Goal: Find specific page/section: Find specific page/section

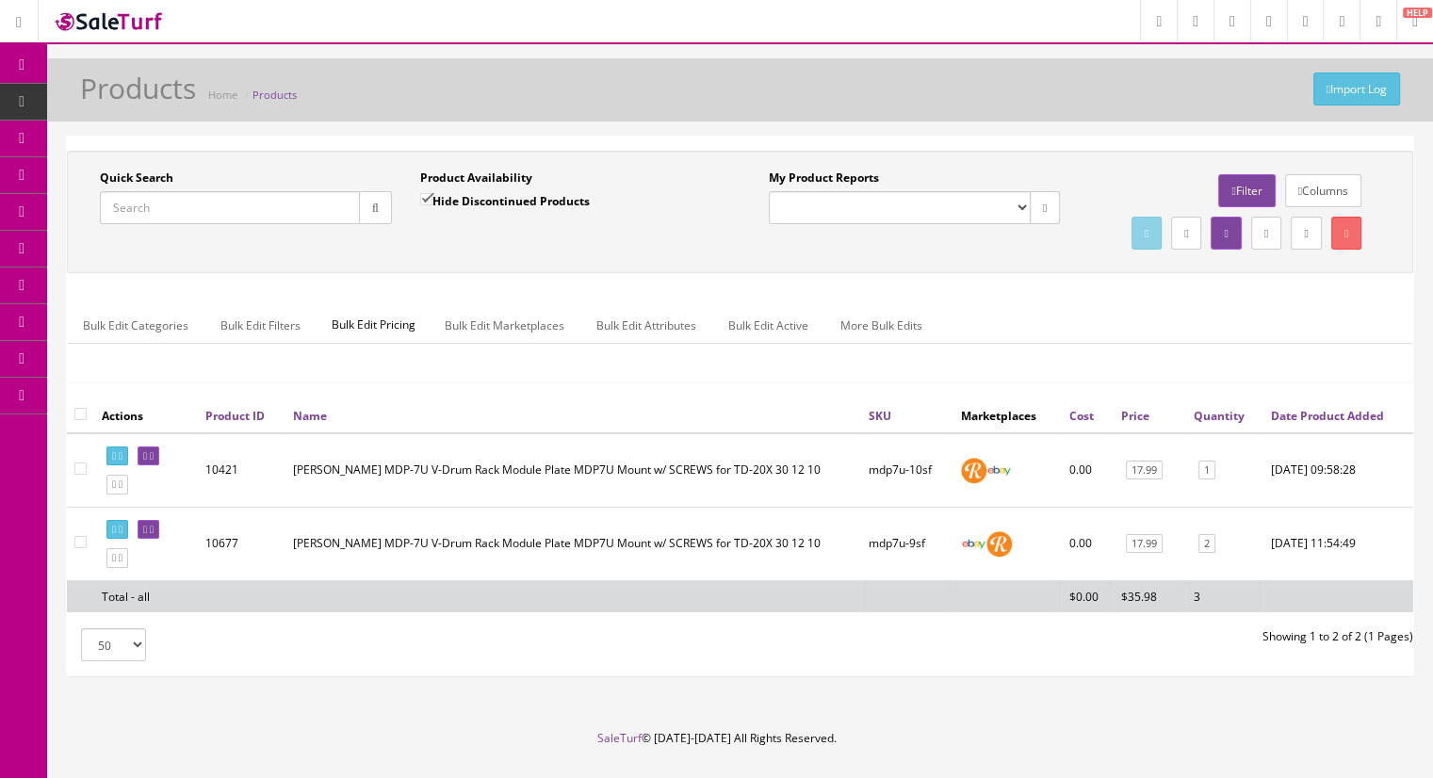
click at [147, 106] on span "Products" at bounding box center [145, 101] width 46 height 16
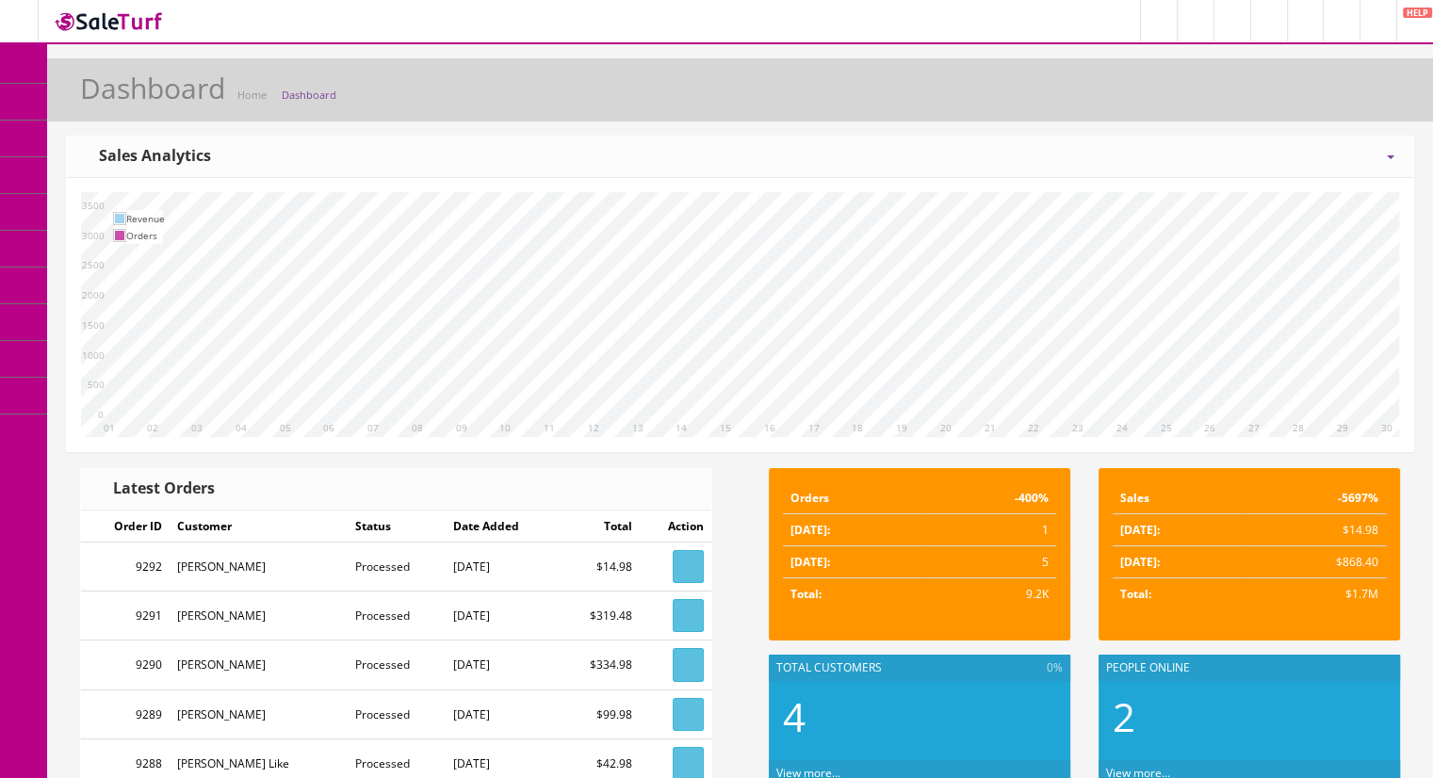
click at [158, 102] on span "Products" at bounding box center [135, 101] width 46 height 16
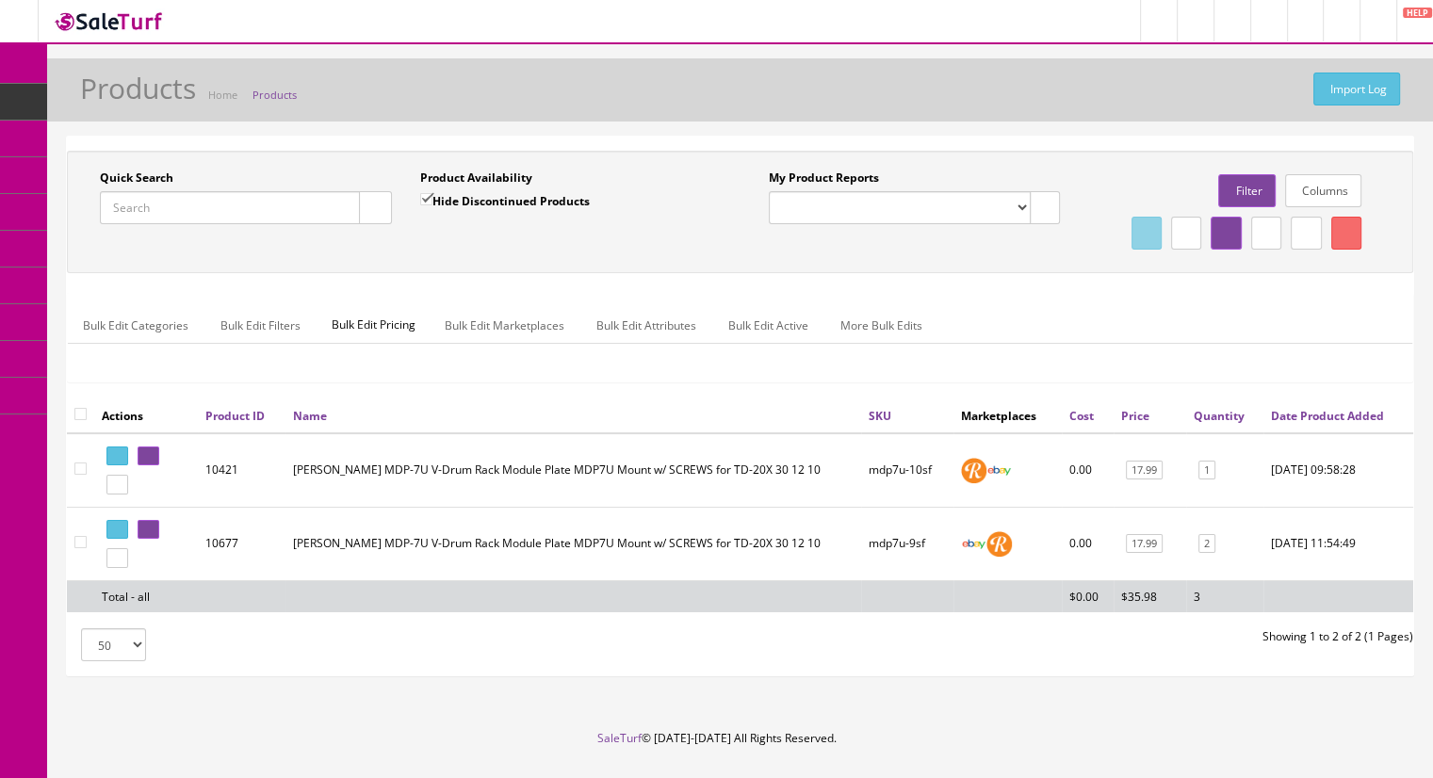
click at [157, 92] on link "Products" at bounding box center [146, 102] width 198 height 37
